Goal: Task Accomplishment & Management: Use online tool/utility

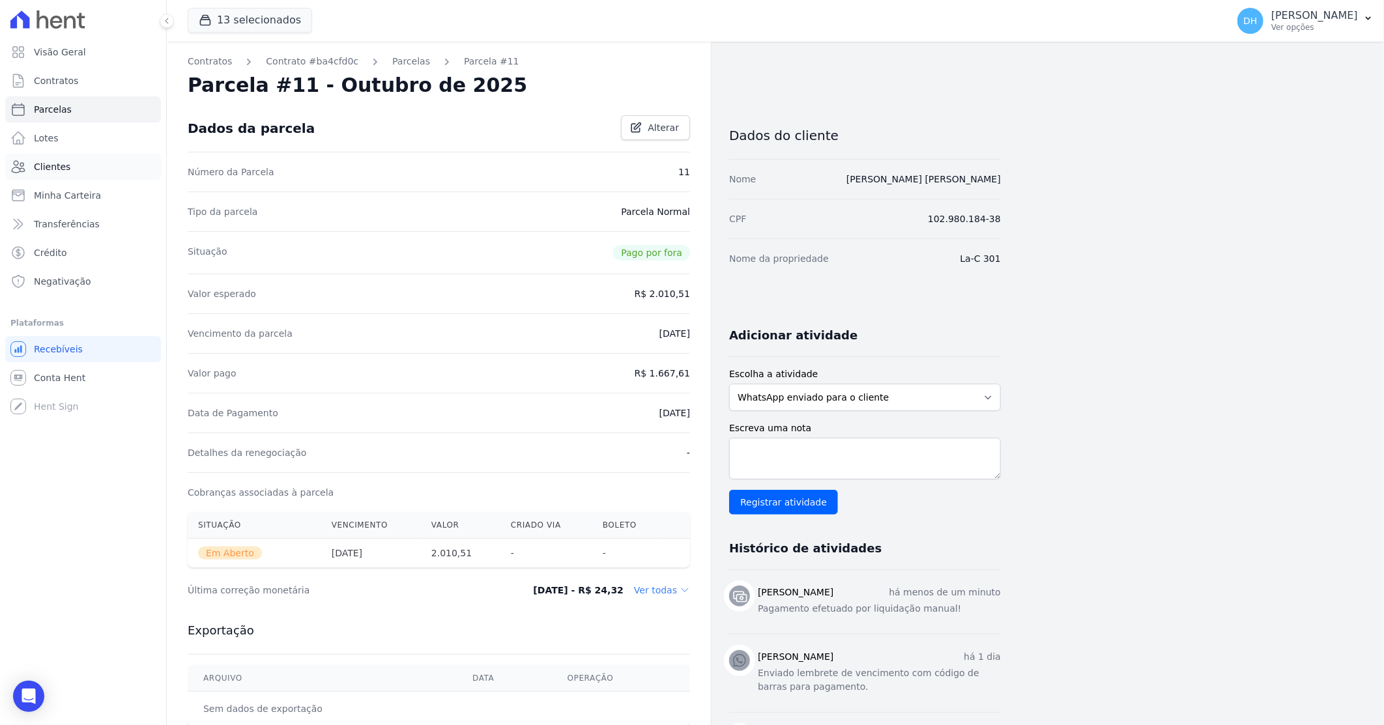
click at [73, 165] on link "Clientes" at bounding box center [83, 167] width 156 height 26
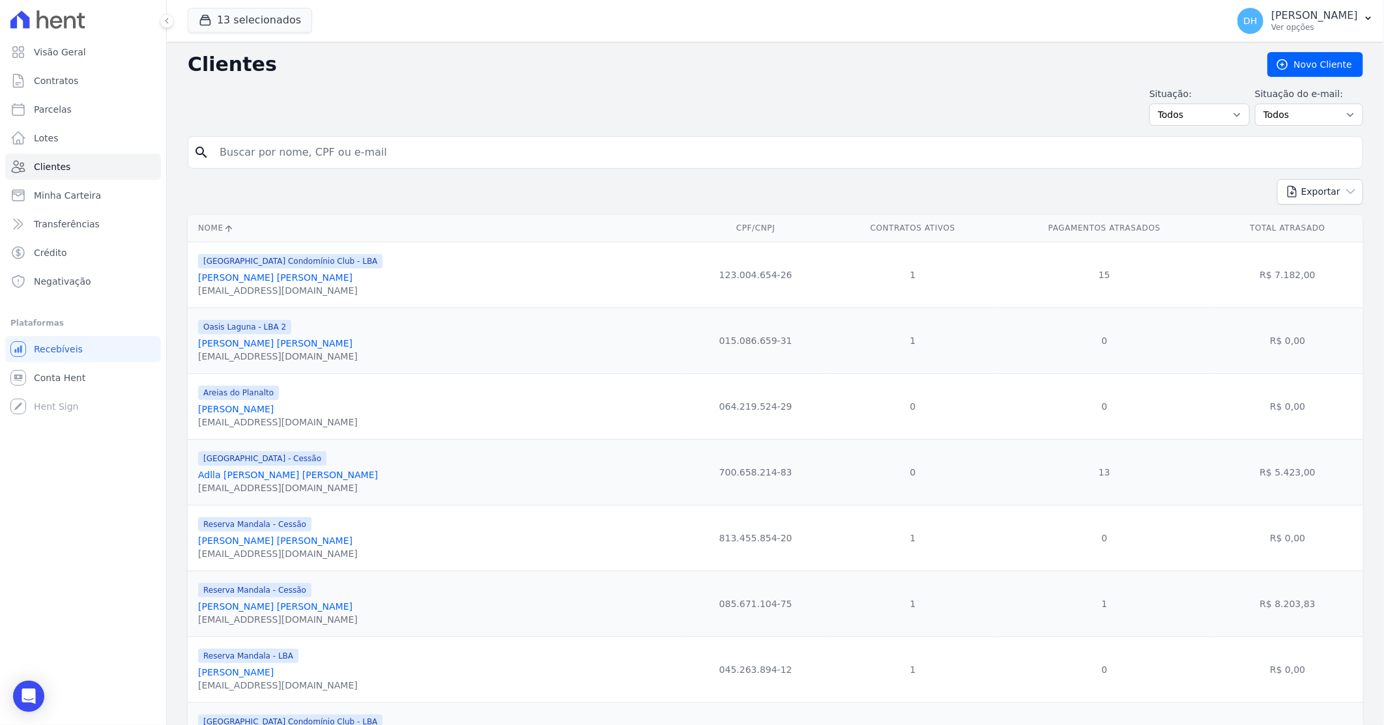
click at [272, 158] on input "search" at bounding box center [784, 152] width 1145 height 26
type input "paulianderson"
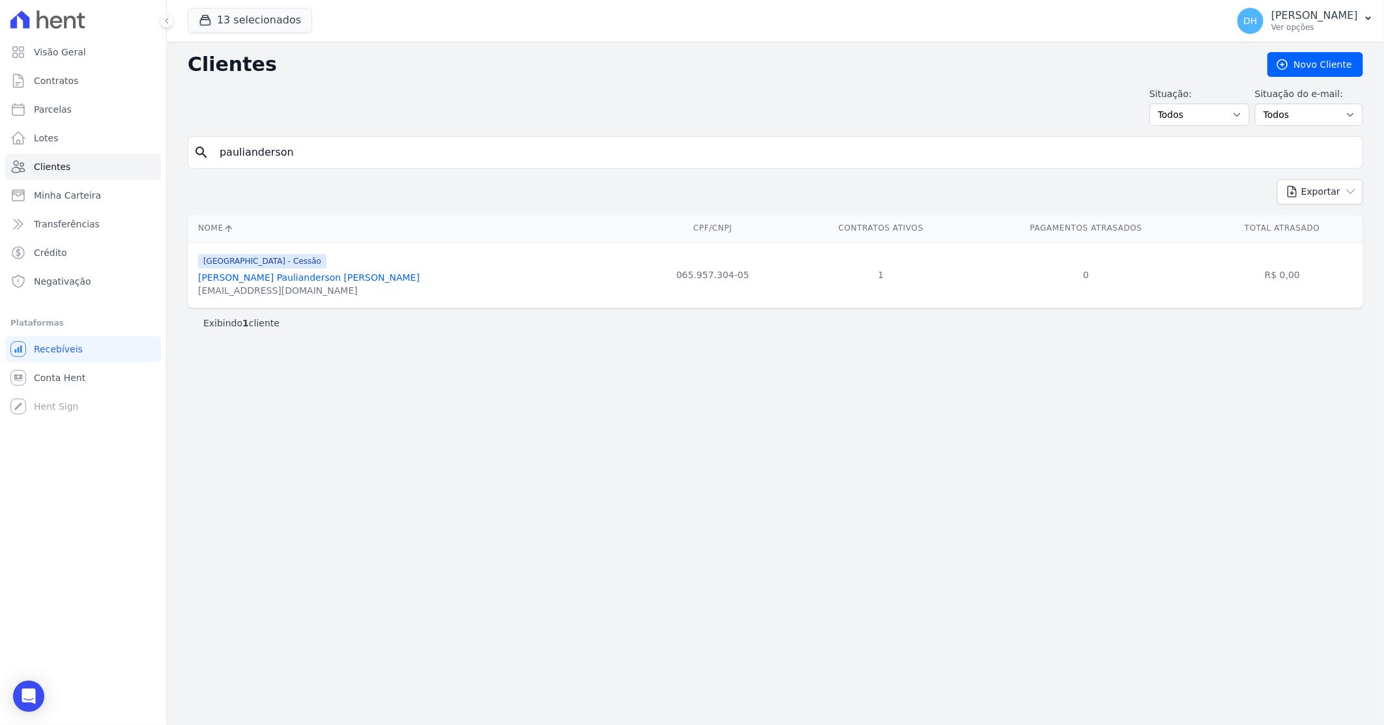
click at [317, 281] on link "[PERSON_NAME] Paulianderson [PERSON_NAME]" at bounding box center [308, 277] width 221 height 10
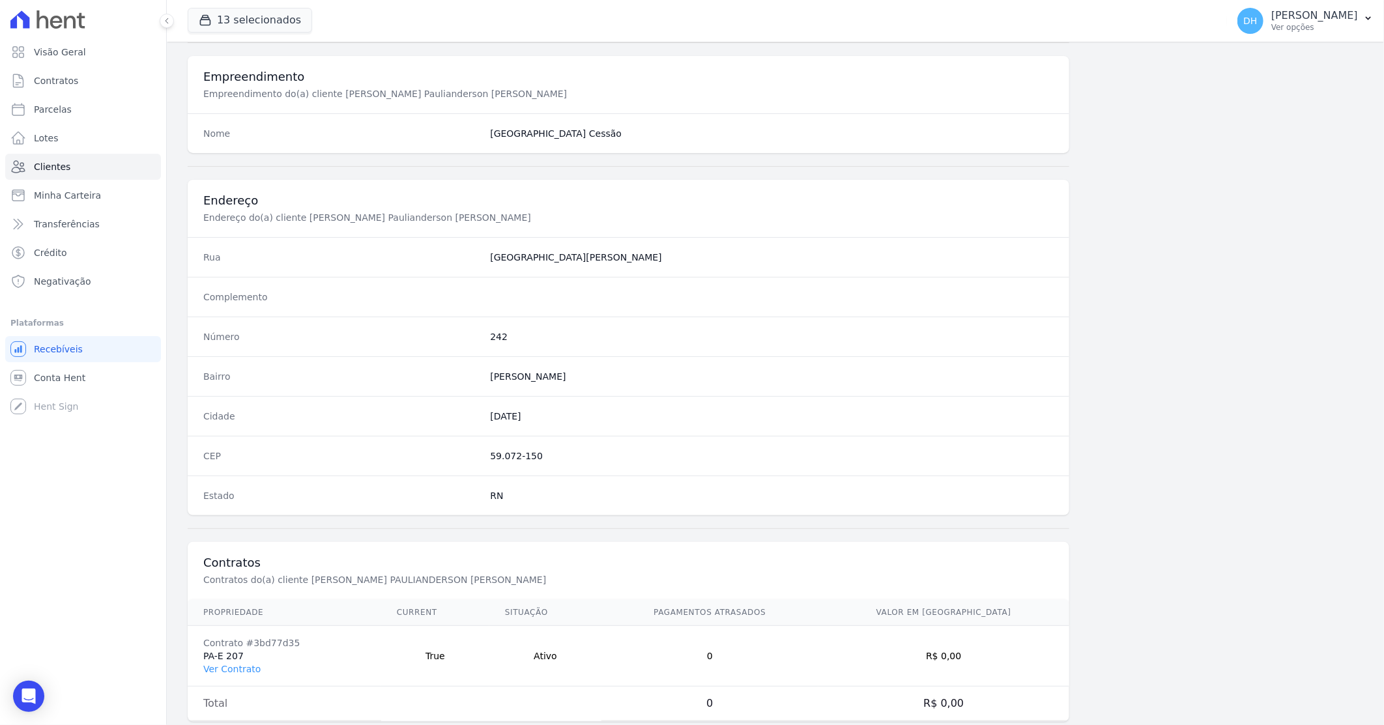
scroll to position [496, 0]
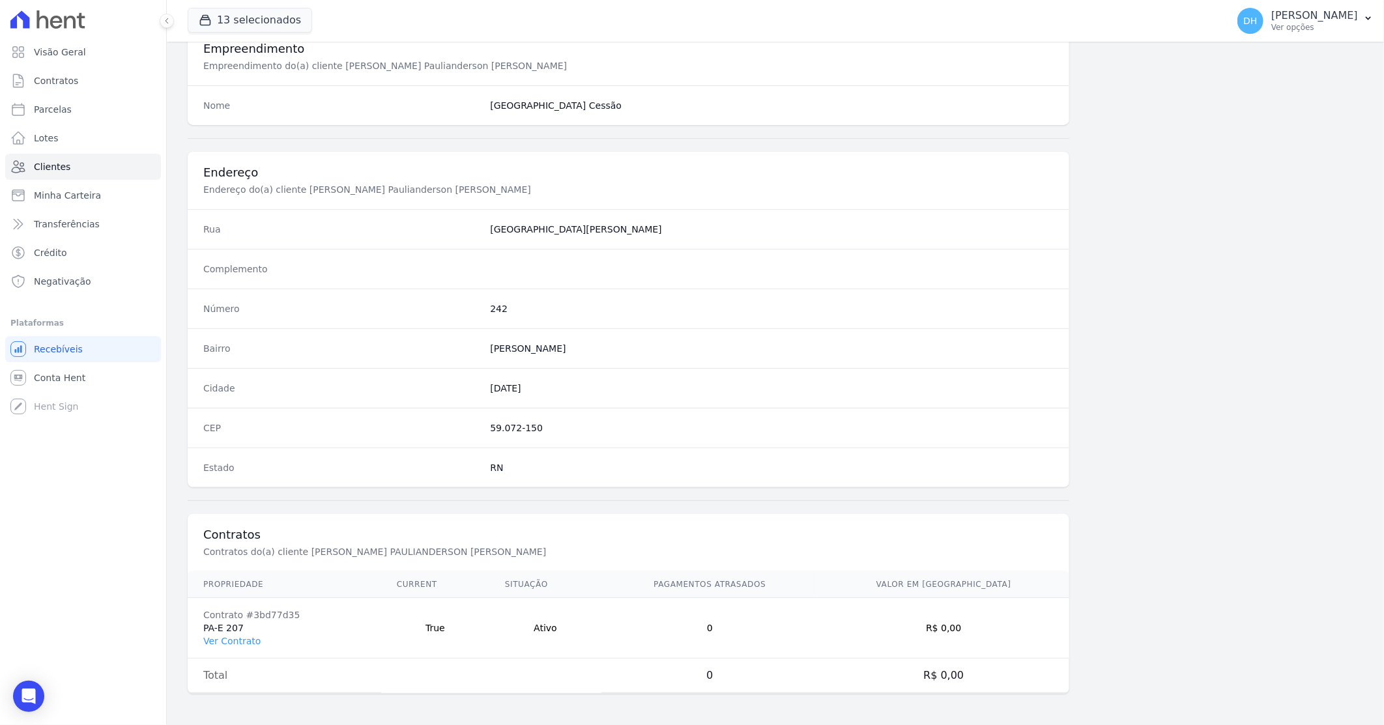
click at [248, 628] on td "Contrato #3bd77d35 PA-E 207 Ver Contrato" at bounding box center [284, 628] width 193 height 61
click at [248, 640] on link "Ver Contrato" at bounding box center [231, 641] width 57 height 10
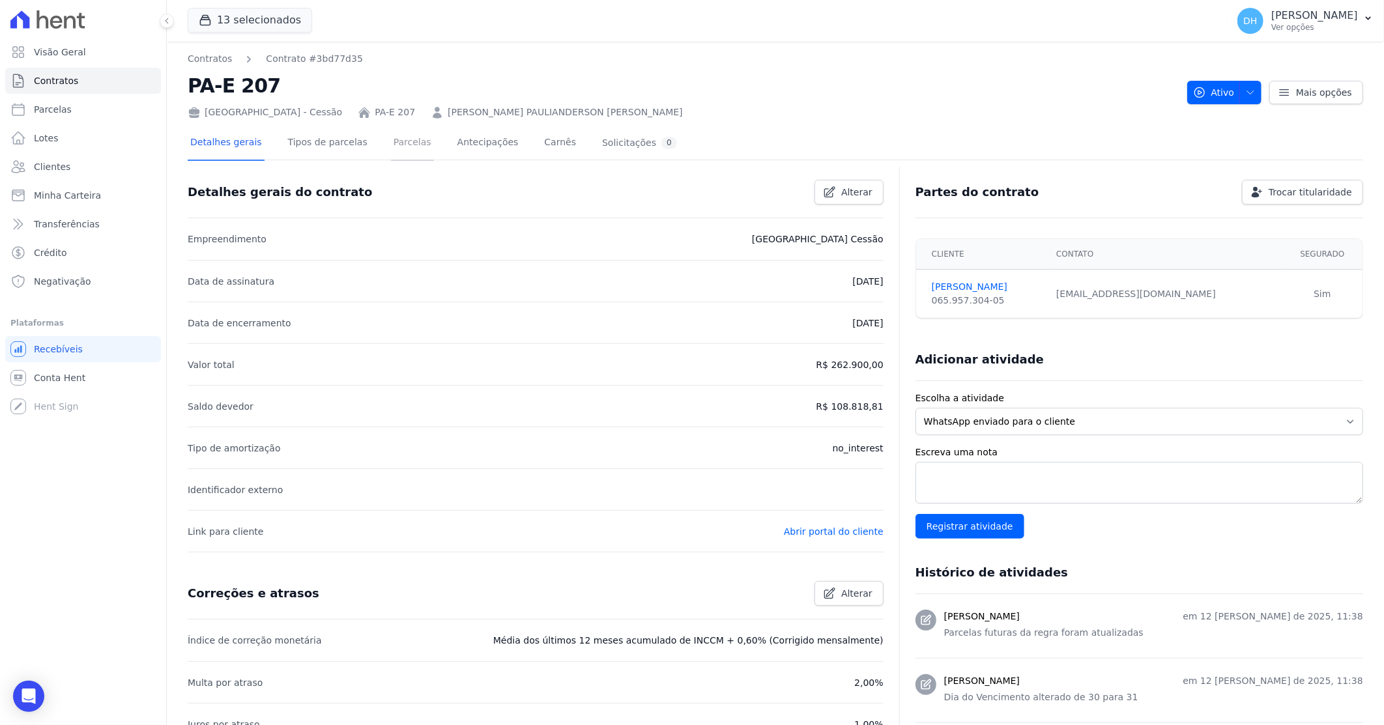
click at [391, 148] on link "Parcelas" at bounding box center [412, 143] width 43 height 35
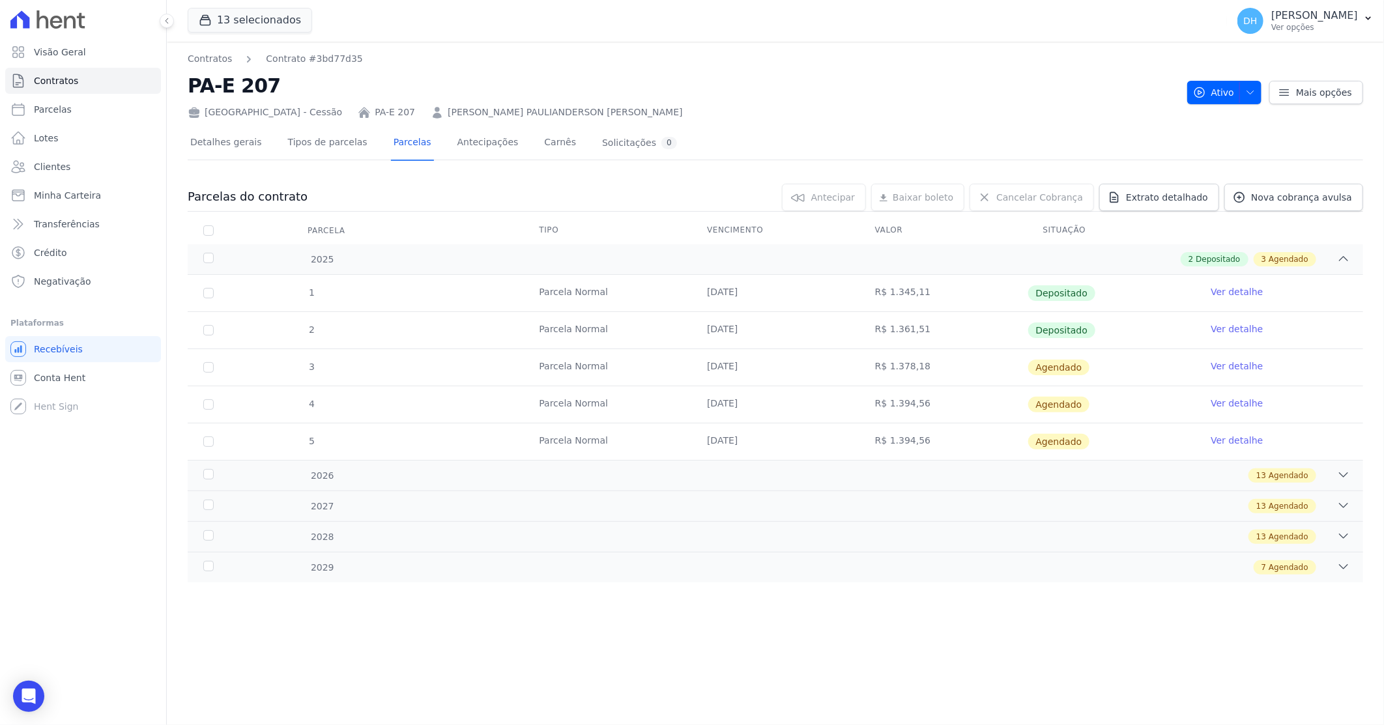
click at [1242, 365] on link "Ver detalhe" at bounding box center [1236, 366] width 52 height 13
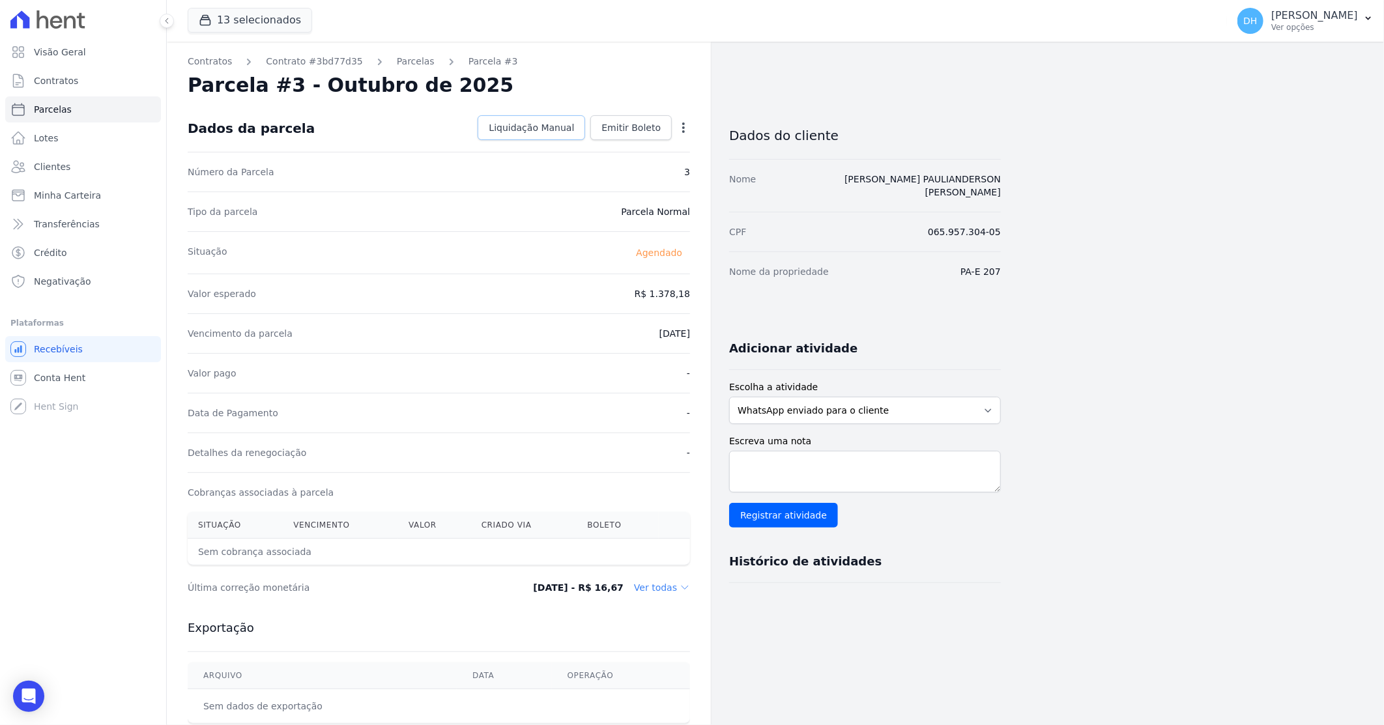
click at [560, 131] on span "Liquidação Manual" at bounding box center [531, 127] width 85 height 13
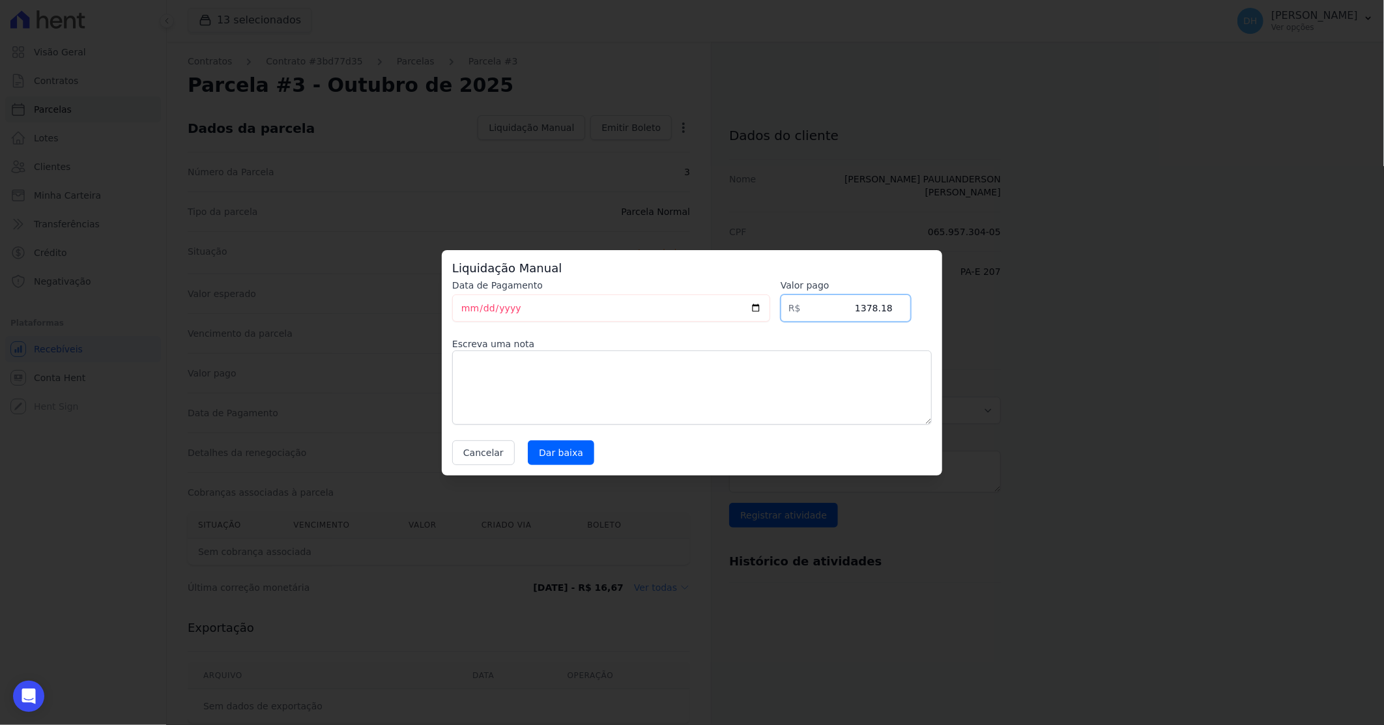
drag, startPoint x: 873, startPoint y: 313, endPoint x: 984, endPoint y: 311, distance: 111.4
click at [984, 311] on div "Liquidação Manual Data de Pagamento [DATE] [GEOGRAPHIC_DATA] R$ 1378.18 Escreva…" at bounding box center [692, 362] width 1384 height 725
type input "1184.24"
click at [556, 456] on input "Dar baixa" at bounding box center [561, 452] width 66 height 25
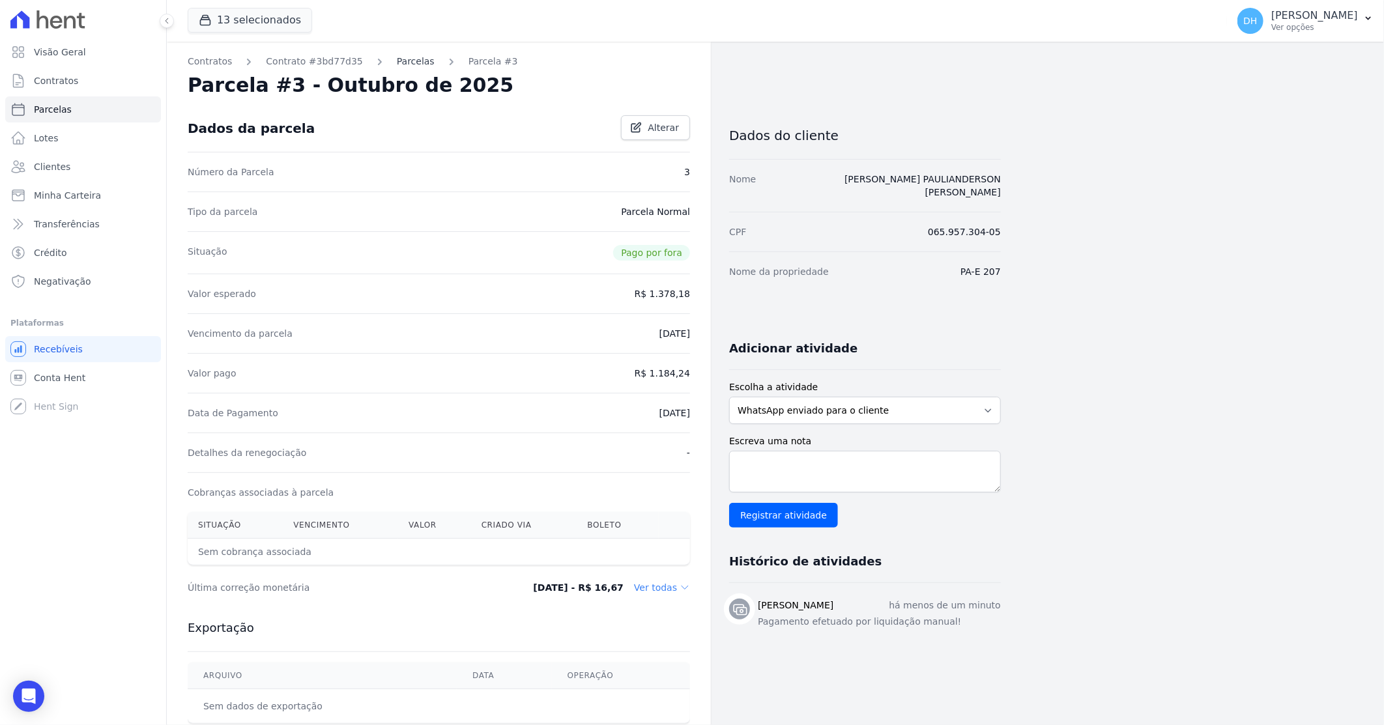
click at [401, 57] on link "Parcelas" at bounding box center [416, 62] width 38 height 14
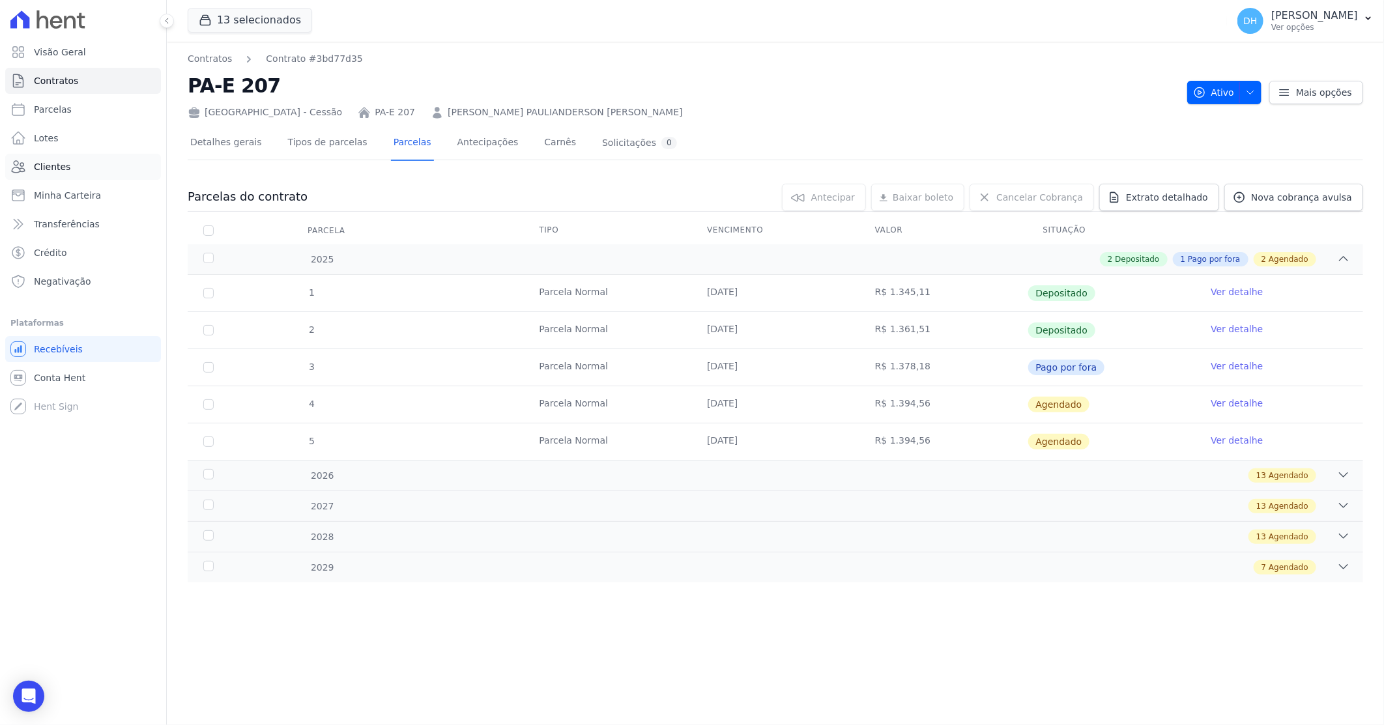
click at [52, 167] on span "Clientes" at bounding box center [52, 166] width 36 height 13
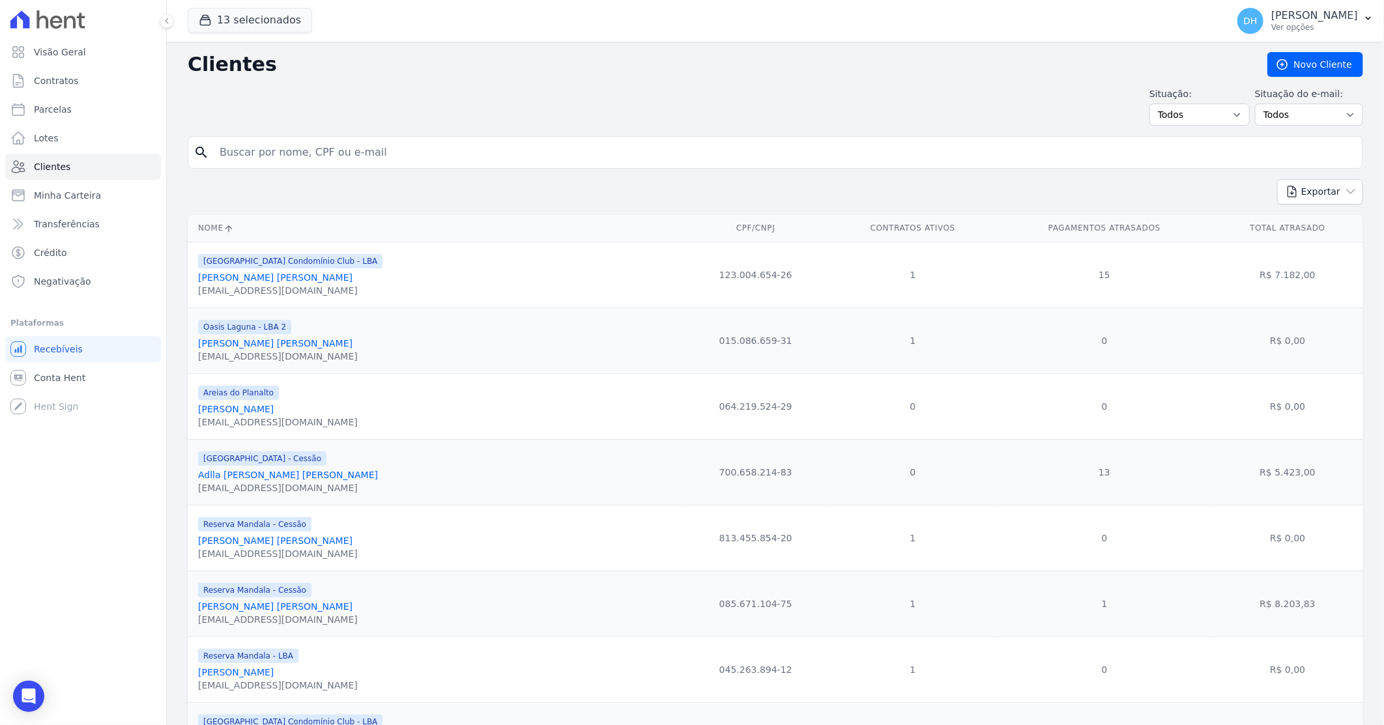
click at [374, 152] on input "search" at bounding box center [784, 152] width 1145 height 26
type input "samara"
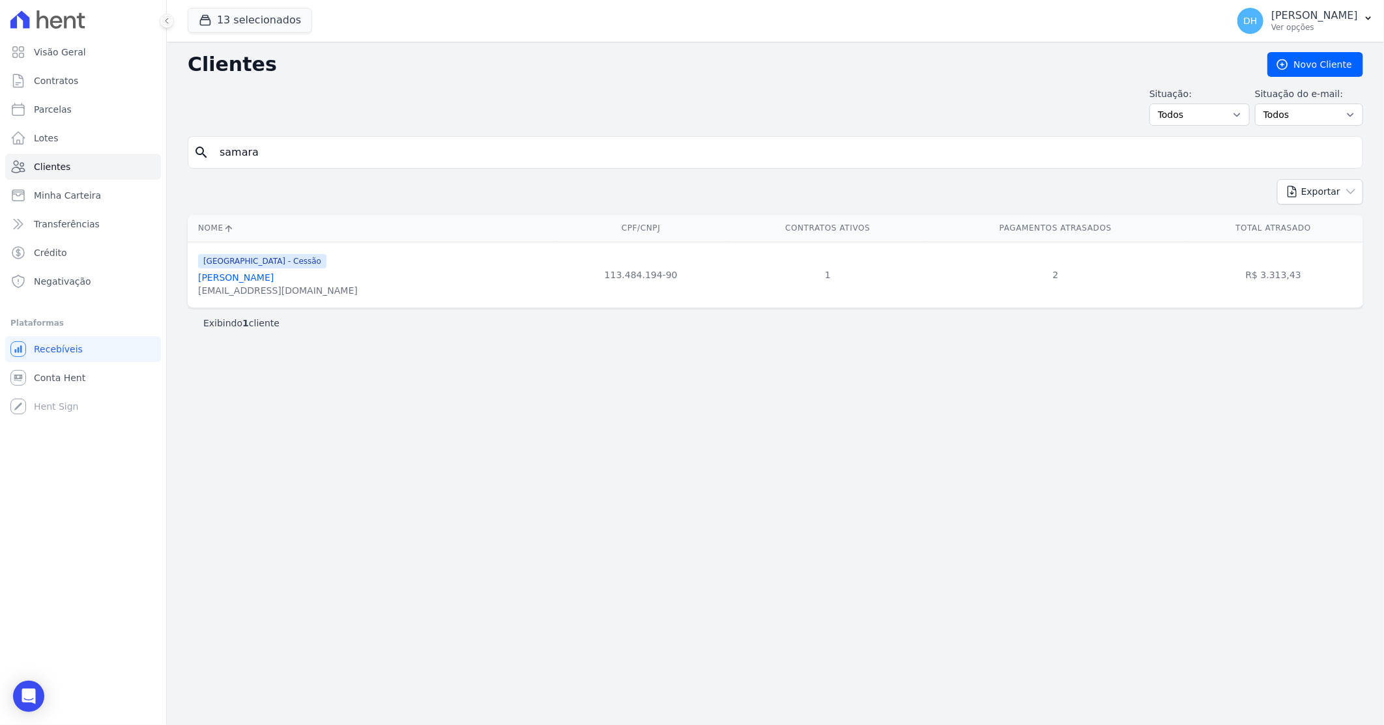
click at [264, 280] on link "[PERSON_NAME]" at bounding box center [236, 277] width 76 height 10
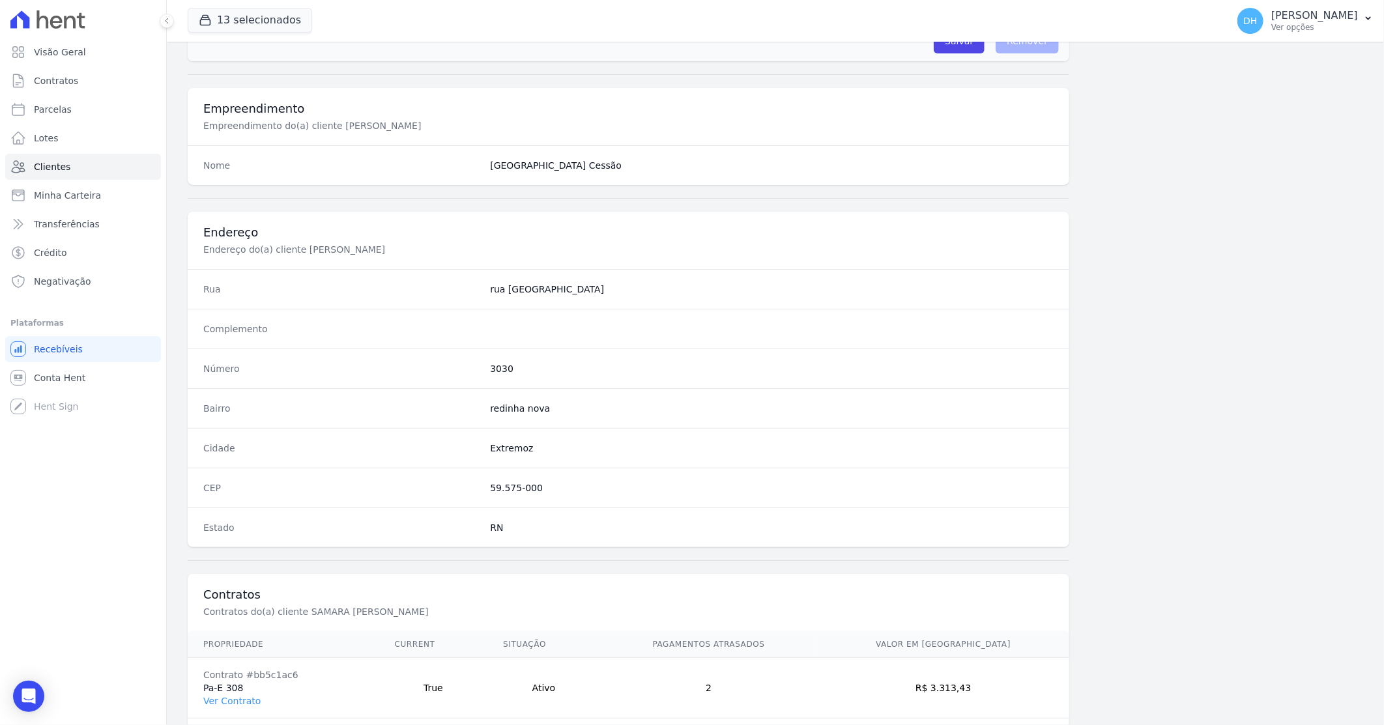
scroll to position [496, 0]
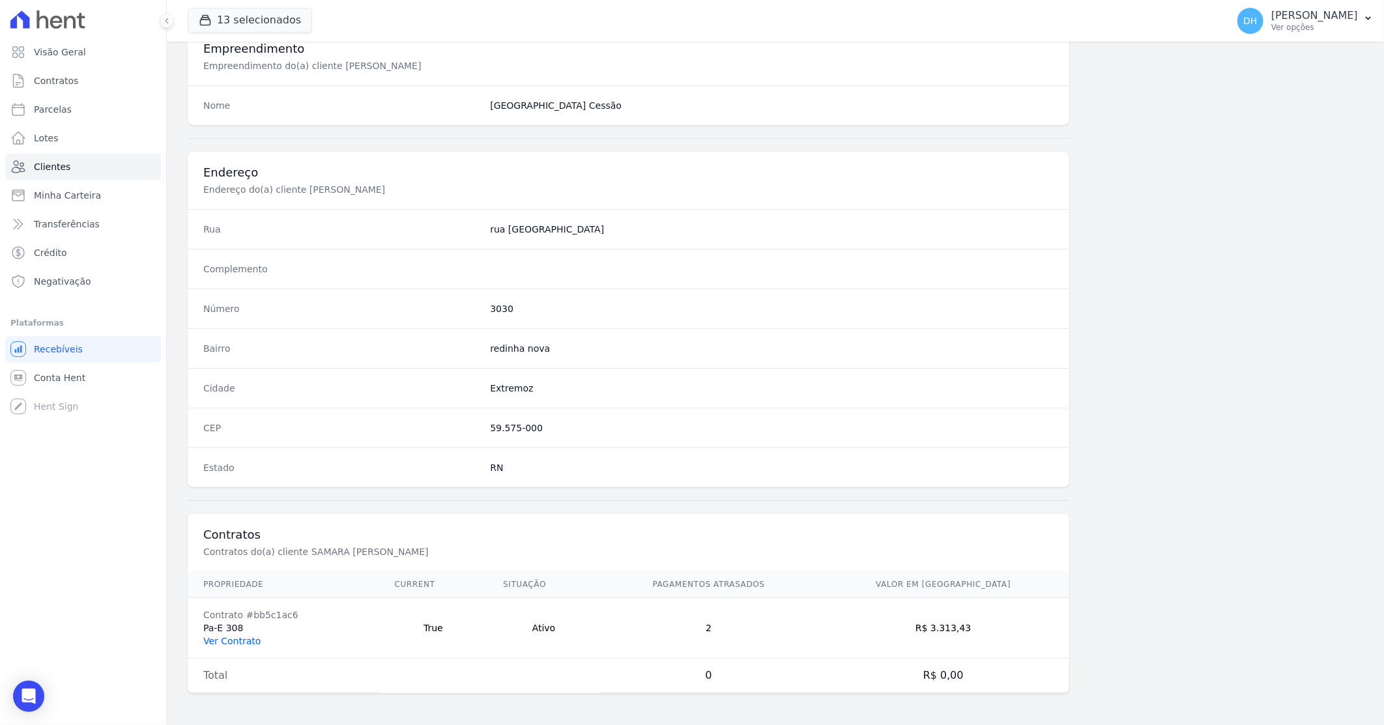
click at [230, 638] on link "Ver Contrato" at bounding box center [231, 641] width 57 height 10
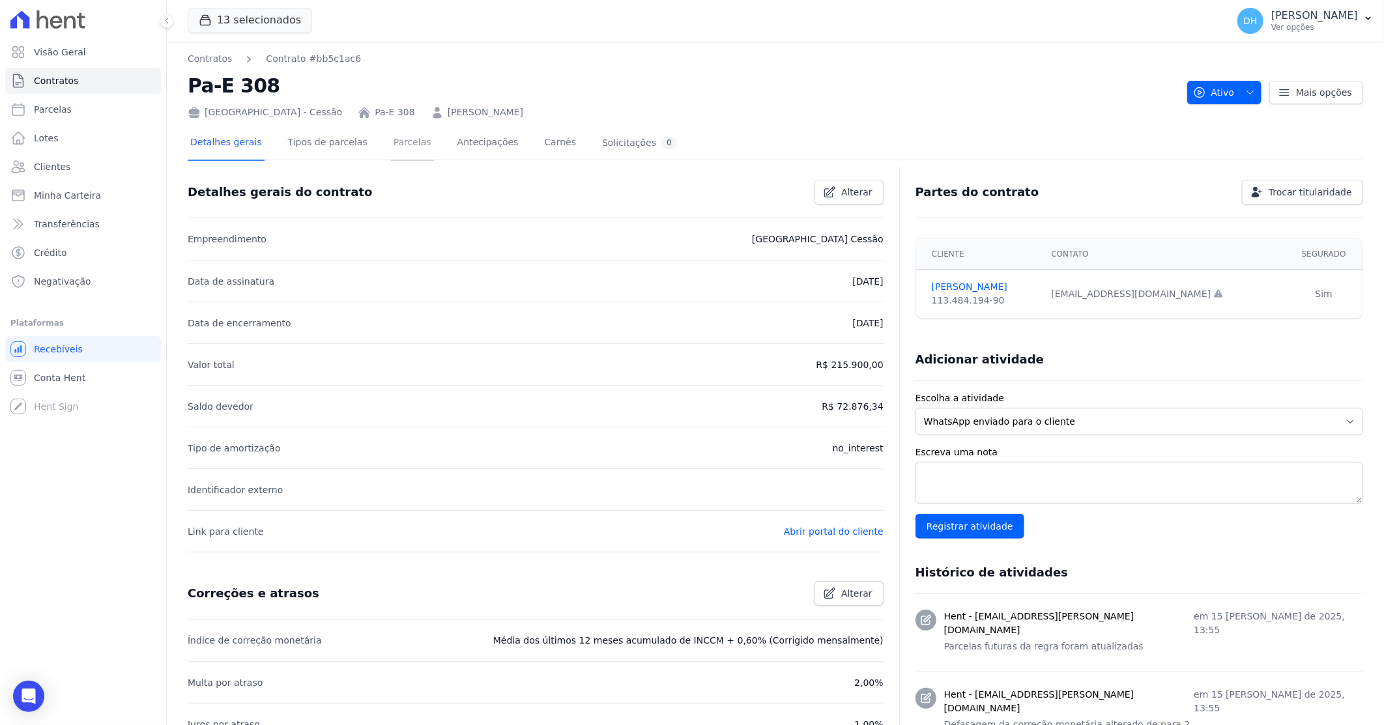
click at [391, 142] on link "Parcelas" at bounding box center [412, 143] width 43 height 35
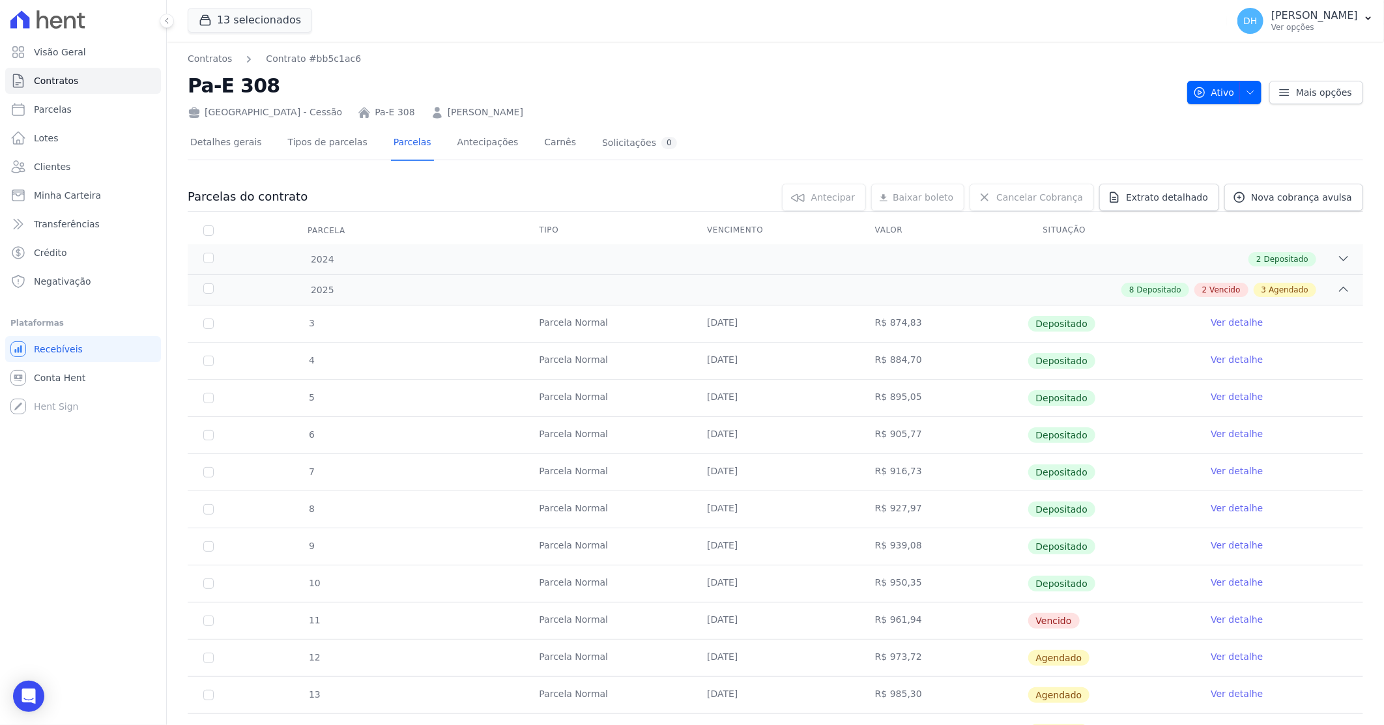
click at [1216, 616] on link "Ver detalhe" at bounding box center [1236, 619] width 52 height 13
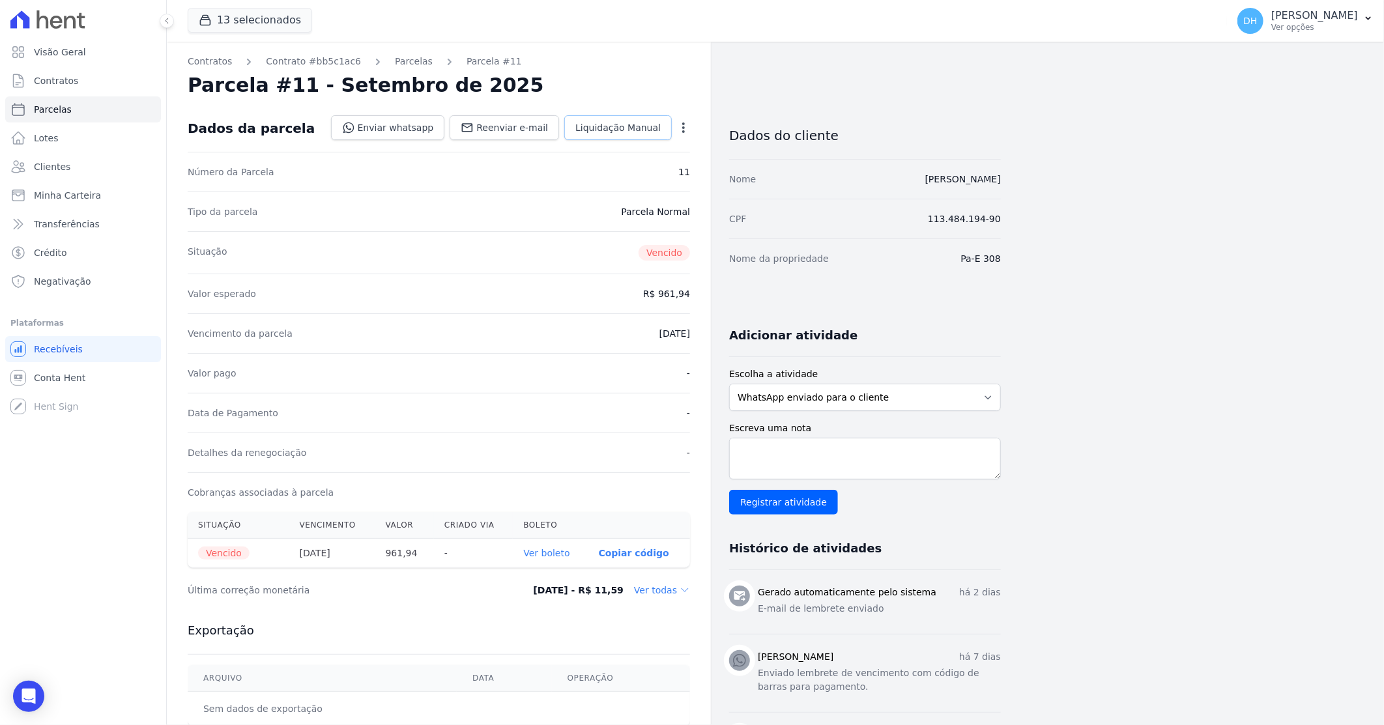
click at [595, 138] on link "Liquidação Manual" at bounding box center [617, 127] width 107 height 25
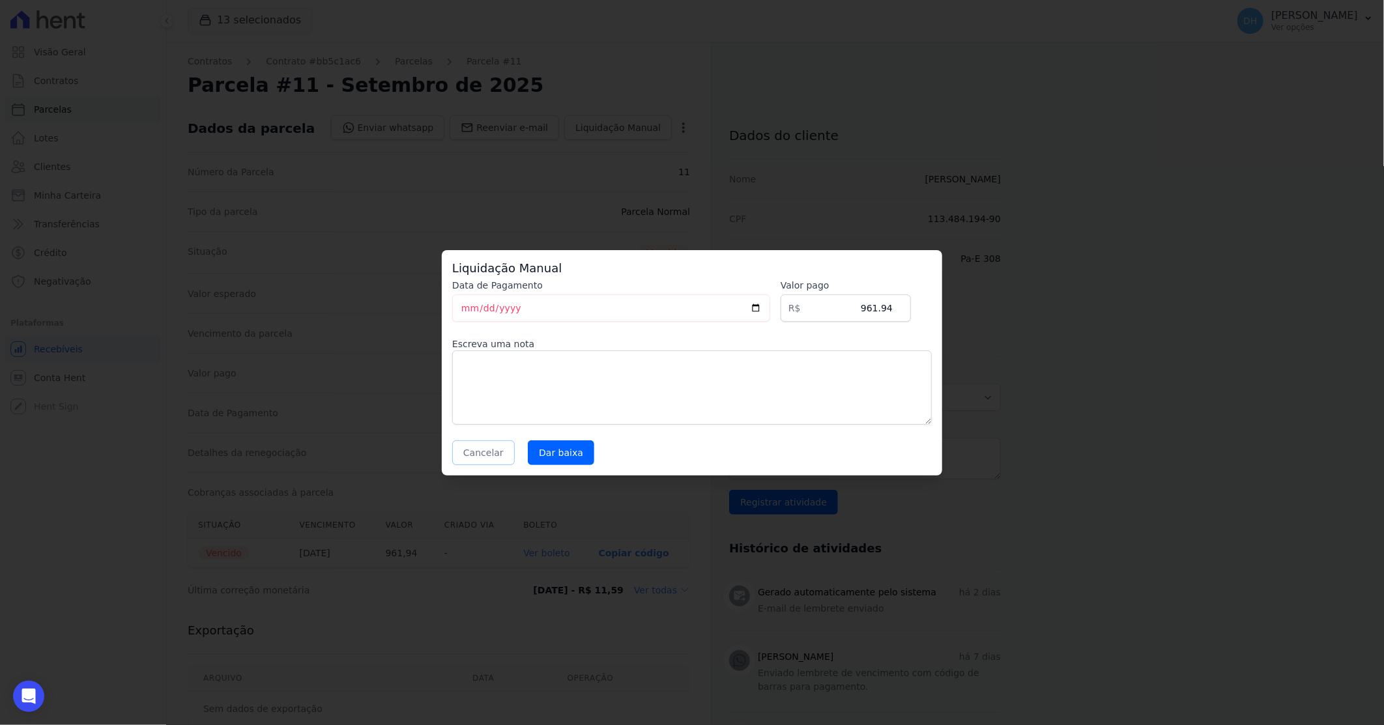
click at [491, 457] on button "Cancelar" at bounding box center [483, 452] width 63 height 25
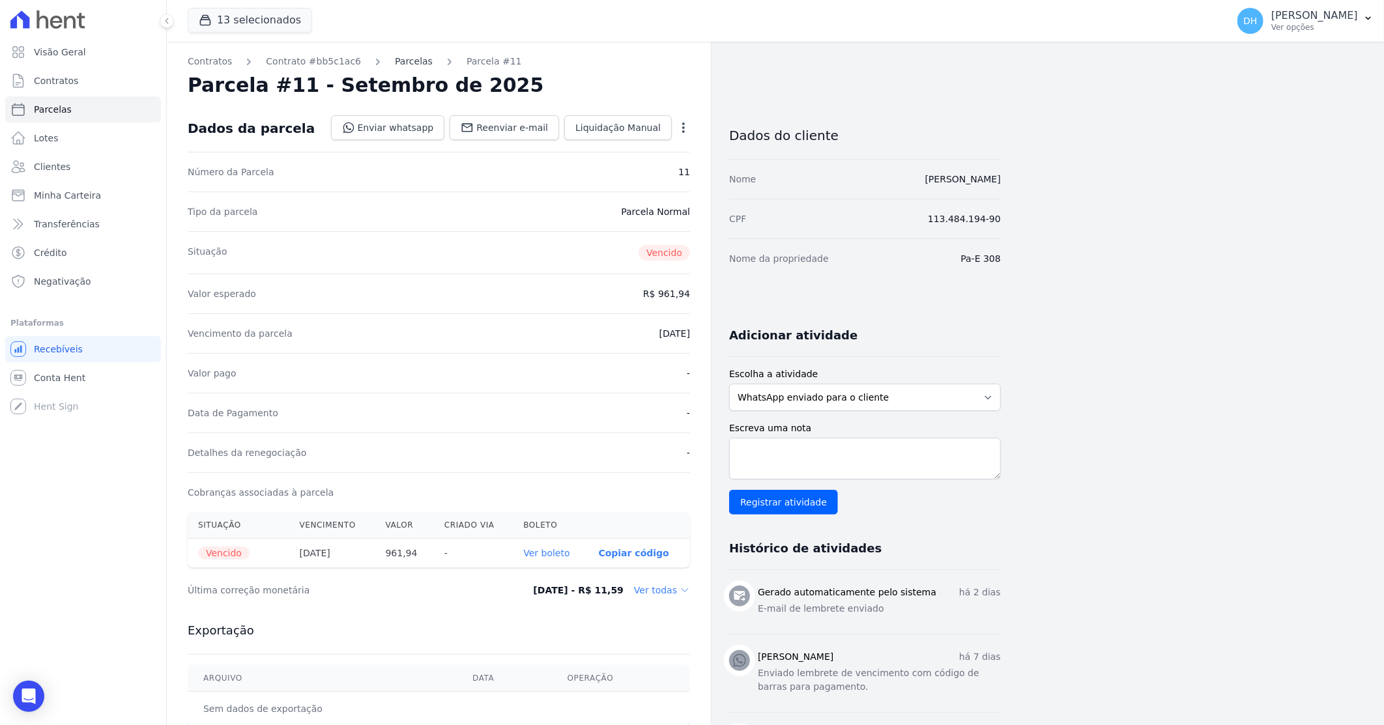
click at [395, 67] on link "Parcelas" at bounding box center [414, 62] width 38 height 14
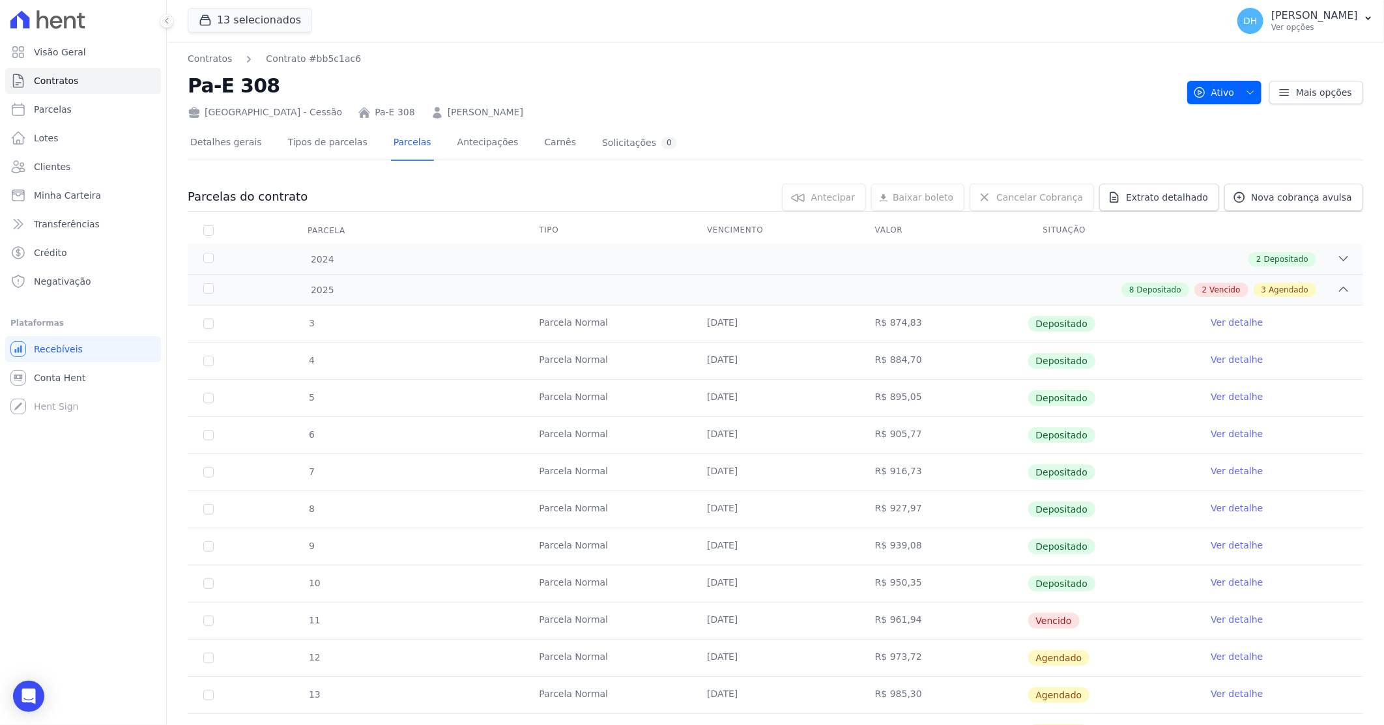
click at [1242, 621] on link "Ver detalhe" at bounding box center [1236, 619] width 52 height 13
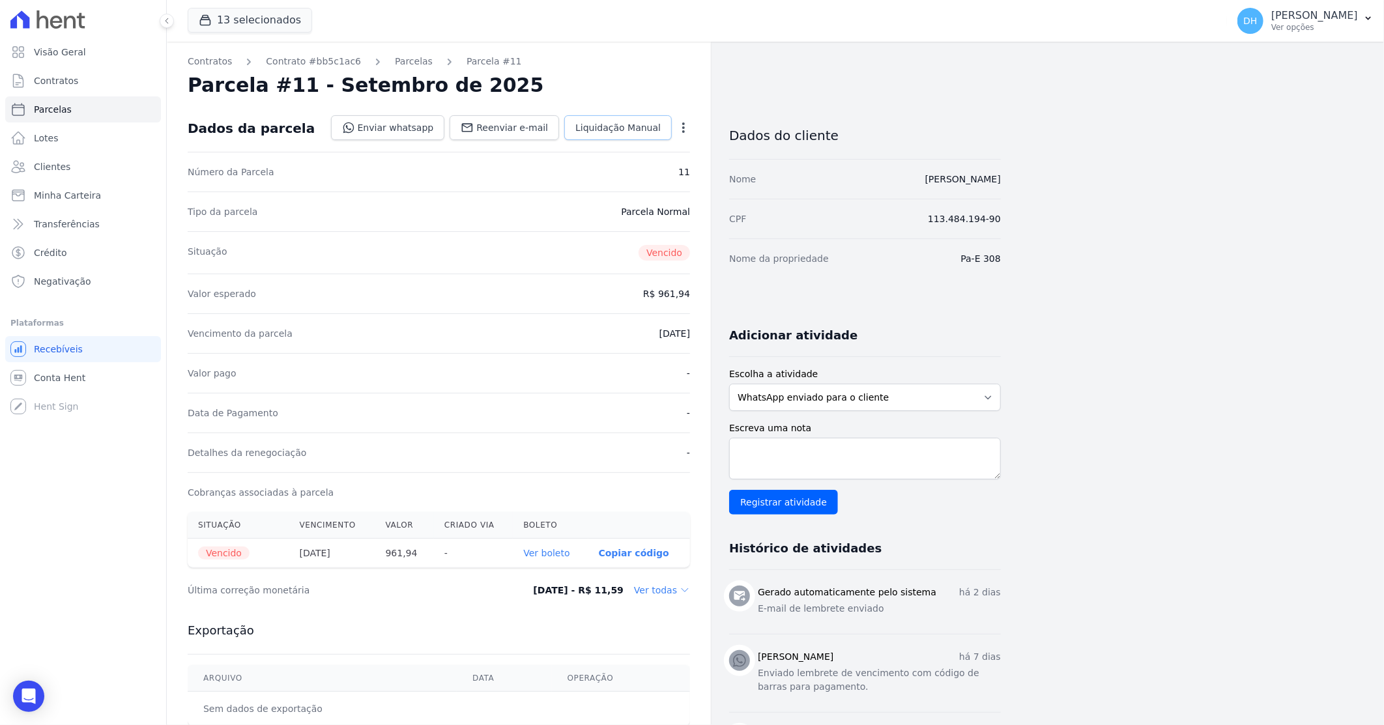
click at [614, 126] on span "Liquidação Manual" at bounding box center [617, 127] width 85 height 13
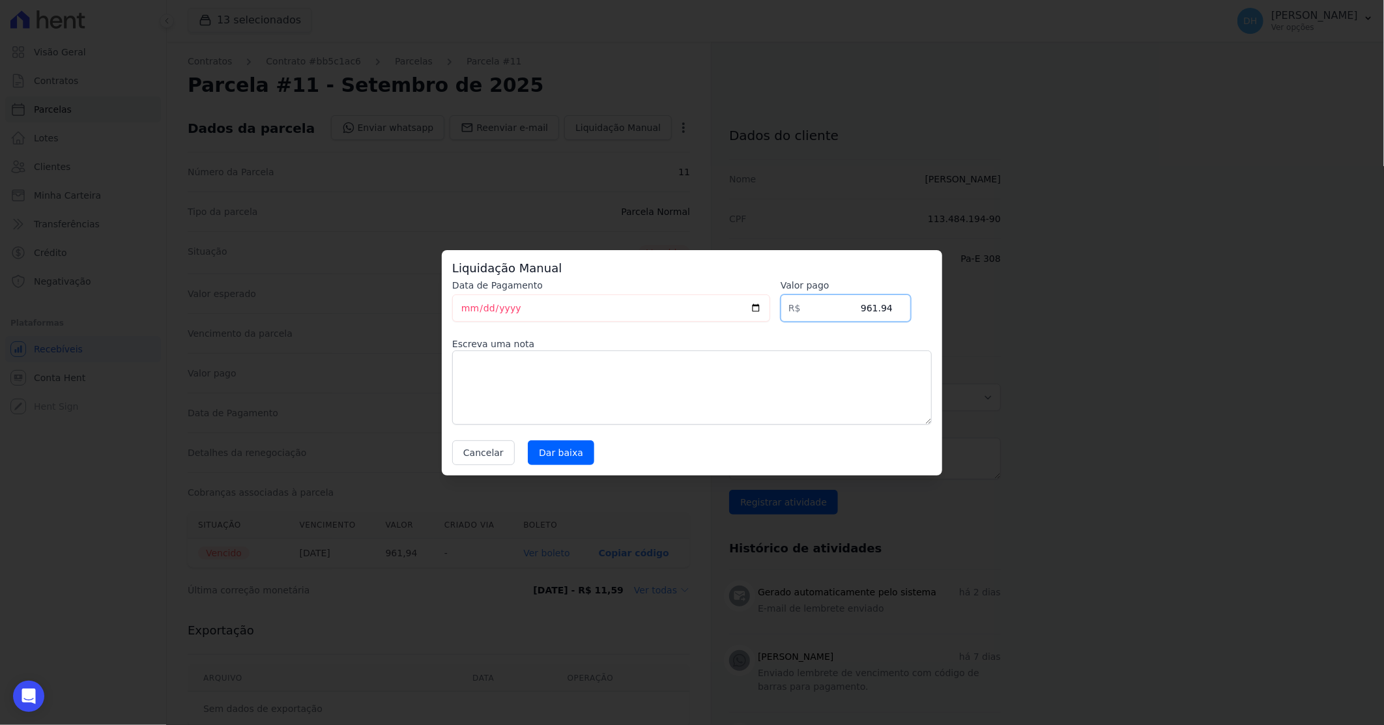
drag, startPoint x: 863, startPoint y: 310, endPoint x: 962, endPoint y: 322, distance: 100.4
click at [962, 322] on div "Liquidação Manual Data de Pagamento [DATE] [GEOGRAPHIC_DATA] R$ 961.94 Escreva …" at bounding box center [692, 362] width 1384 height 725
type input "896.04"
click at [557, 452] on input "Dar baixa" at bounding box center [561, 452] width 66 height 25
